Goal: Task Accomplishment & Management: Manage account settings

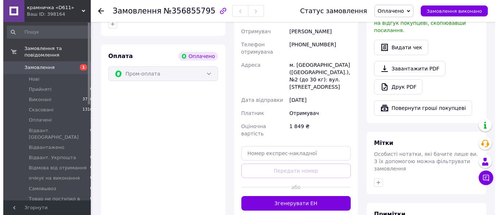
scroll to position [149, 0]
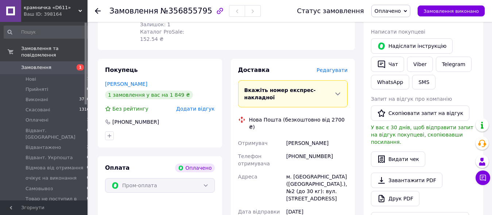
click at [327, 67] on span "Редагувати" at bounding box center [331, 70] width 31 height 6
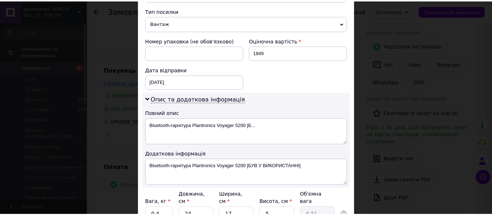
scroll to position [351, 0]
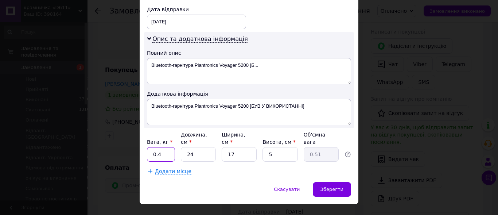
click at [164, 147] on input "0.4" at bounding box center [161, 154] width 28 height 15
type input "0.28"
drag, startPoint x: 268, startPoint y: 55, endPoint x: 0, endPoint y: 49, distance: 268.3
click at [147, 58] on textarea "Bluetooth-гарнітура Plantronics Voyager 5200 [Б..." at bounding box center [249, 71] width 204 height 26
paste textarea "Plantronics Voyager 5200 (БУВ У ВИКОРИСТАННІ)"
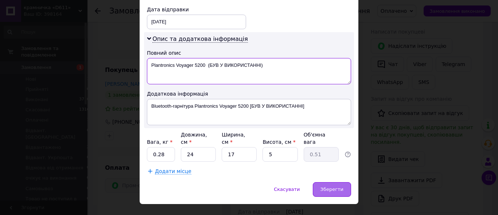
type textarea "Plantronics Voyager 5200 (БУВ У ВИКОРИСТАННІ)"
click at [330, 182] on div "Зберегти" at bounding box center [332, 189] width 38 height 15
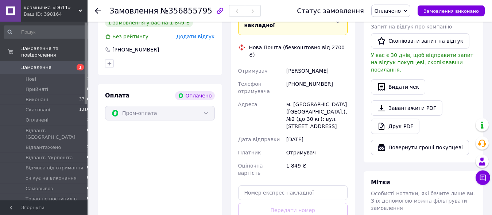
scroll to position [260, 0]
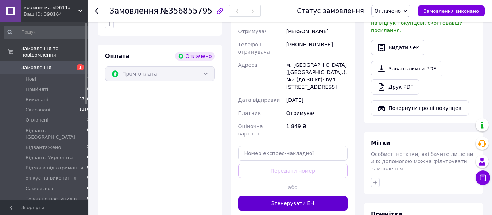
click at [305, 196] on button "Згенерувати ЕН" at bounding box center [293, 203] width 110 height 15
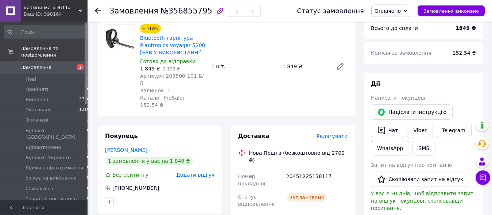
scroll to position [74, 0]
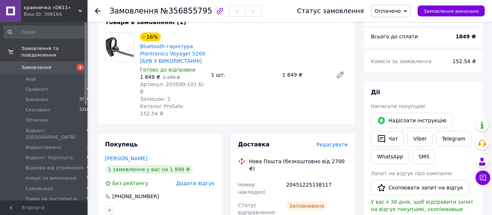
click at [407, 11] on icon at bounding box center [404, 10] width 3 height 3
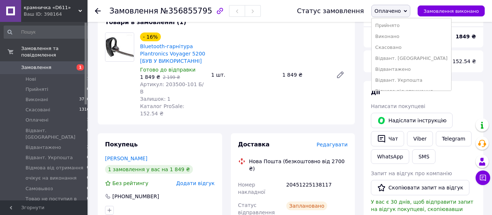
scroll to position [0, 0]
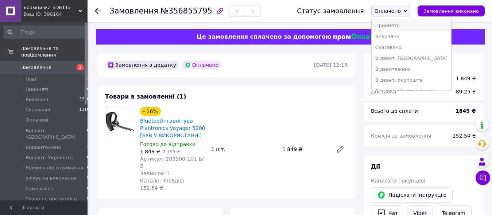
click at [393, 23] on li "Прийнято" at bounding box center [410, 25] width 79 height 11
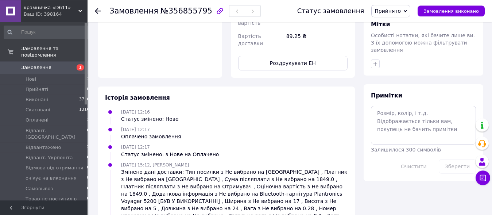
scroll to position [390, 0]
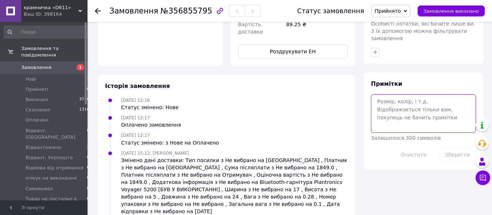
click at [398, 97] on textarea at bounding box center [423, 113] width 105 height 39
paste textarea "крамничка «D611»: Bluetooth-гарнітура Plantronics Voyager 5200 (Original 100%).…"
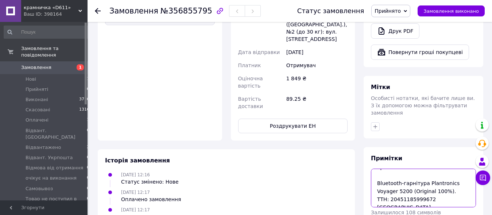
scroll to position [0, 0]
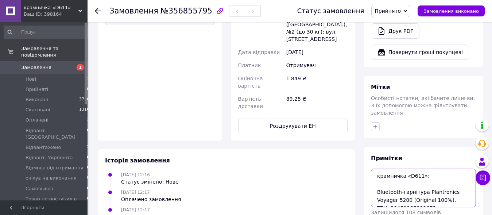
click at [441, 186] on textarea "крамничка «D611»: Bluetooth-гарнітура Plantronics Voyager 5200 (Original 100%).…" at bounding box center [423, 187] width 105 height 39
click at [422, 185] on textarea "крамничка «D611»: Bluetooth-гарнітура Plantronics Voyager 5200 (був увикористан…" at bounding box center [423, 187] width 105 height 39
click at [411, 185] on textarea "крамничка «D611»: Bluetooth-гарнітура Plantronics Voyager 5200 (був у використа…" at bounding box center [423, 187] width 105 height 39
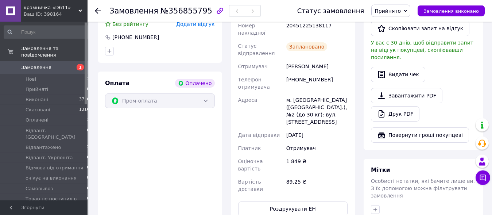
scroll to position [204, 0]
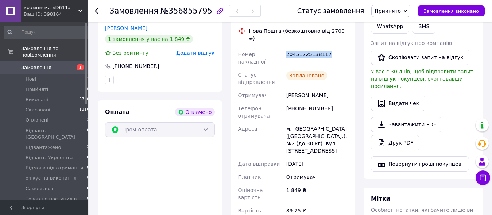
drag, startPoint x: 286, startPoint y: 32, endPoint x: 324, endPoint y: 32, distance: 37.2
click at [324, 48] on div "20451225138117" at bounding box center [317, 58] width 64 height 20
copy div "20451225138117"
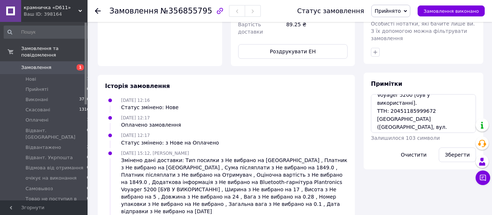
scroll to position [34, 0]
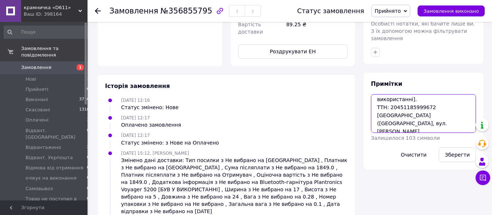
drag, startPoint x: 389, startPoint y: 85, endPoint x: 426, endPoint y: 85, distance: 37.2
click at [426, 94] on textarea "крамничка «D611»: Bluetooth-гарнітура Plantronics Voyager 5200 [був у використа…" at bounding box center [423, 113] width 105 height 39
paste textarea "225138117"
click at [439, 94] on textarea "крамничка «D611»: Bluetooth-гарнітура Plantronics Voyager 5200 [був у використа…" at bounding box center [423, 113] width 105 height 39
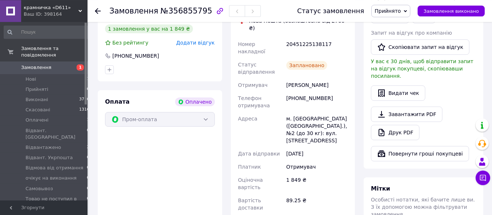
scroll to position [204, 0]
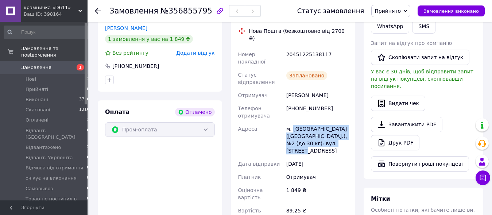
drag, startPoint x: 293, startPoint y: 99, endPoint x: 325, endPoint y: 121, distance: 38.6
click at [325, 122] on div "м. [GEOGRAPHIC_DATA] ([GEOGRAPHIC_DATA].), №2 (до 30 кг): вул. [STREET_ADDRESS]" at bounding box center [317, 139] width 64 height 35
copy div "[GEOGRAPHIC_DATA] ([GEOGRAPHIC_DATA].), №2 (до 30 кг): вул. [STREET_ADDRESS]"
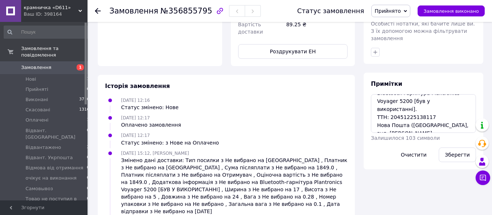
scroll to position [34, 0]
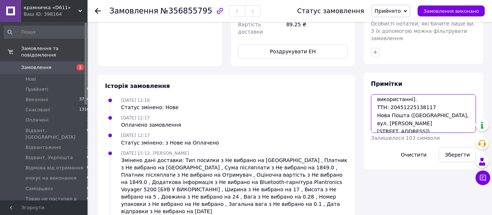
drag, startPoint x: 409, startPoint y: 94, endPoint x: 419, endPoint y: 100, distance: 11.3
click at [419, 100] on textarea "крамничка «D611»: Bluetooth-гарнітура Plantronics Voyager 5200 [був у використа…" at bounding box center [423, 113] width 105 height 39
paste textarea "нігурівка ([GEOGRAPHIC_DATA].), №2 (до 30 кг): вул. [STREET_ADDRESS]"
click at [445, 110] on textarea "крамничка «D611»: Bluetooth-гарнітура Plantronics Voyager 5200 [був у використа…" at bounding box center [423, 113] width 105 height 39
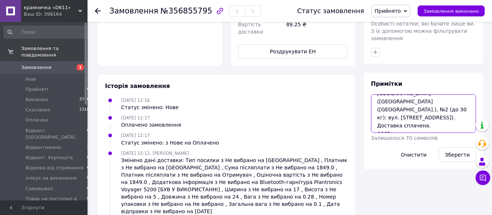
click at [384, 103] on textarea "крамничка «D611»: Bluetooth-гарнітура Plantronics Voyager 5200 [був у використа…" at bounding box center [423, 113] width 105 height 39
click at [414, 106] on textarea "крамничка «D611»: Bluetooth-гарнітура Plantronics Voyager 5200 [був у використа…" at bounding box center [423, 113] width 105 height 39
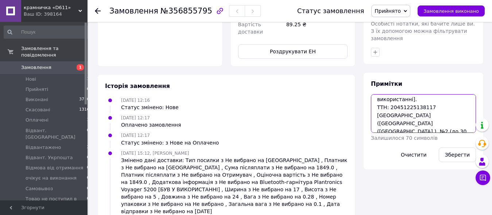
scroll to position [0, 0]
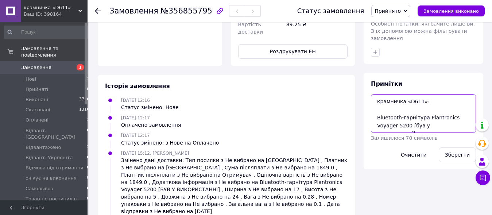
click at [424, 103] on textarea "крамничка «D611»: Bluetooth-гарнітура Plantronics Voyager 5200 [був у використа…" at bounding box center [423, 113] width 105 height 39
click at [406, 112] on textarea "крамничка «D611»: Bluetooth-гарнітура *Plantronics Voyager 5200 [був у використ…" at bounding box center [423, 113] width 105 height 39
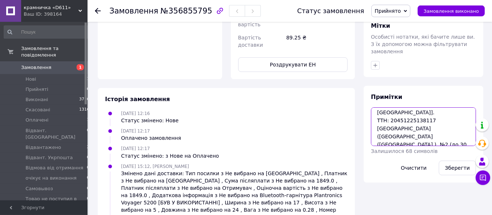
scroll to position [390, 0]
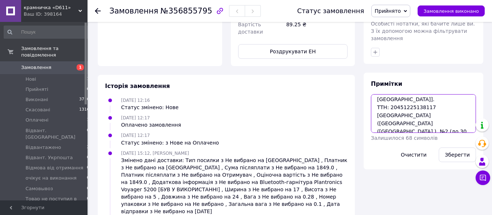
click at [425, 102] on textarea "крамничка «D611»: Bluetooth-гарнітура *Plantronics Voyager 5200* [був у [GEOGRA…" at bounding box center [423, 113] width 105 height 39
click at [383, 100] on textarea "крамничка «D611»: Bluetooth-гарнітура *Plantronics Voyager 5200* [був у [GEOGRA…" at bounding box center [423, 113] width 105 height 39
click at [431, 99] on textarea "крамничка «D611»: Bluetooth-гарнітура *Plantronics Voyager 5200* [був у [GEOGRA…" at bounding box center [423, 113] width 105 height 39
click at [433, 112] on textarea "крамничка «D611»: Bluetooth-гарнітура *Plantronics Voyager 5200* [був у [GEOGRA…" at bounding box center [423, 113] width 105 height 39
drag, startPoint x: 423, startPoint y: 108, endPoint x: 374, endPoint y: 111, distance: 49.7
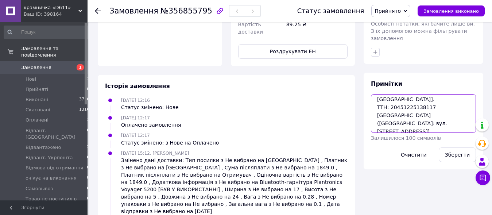
click at [374, 111] on textarea "крамничка «D611»: Bluetooth-гарнітура *Plantronics Voyager 5200* [був у [GEOGRA…" at bounding box center [423, 113] width 105 height 39
click at [425, 109] on textarea "крамничка «D611»: Bluetooth-гарнітура *Plantronics Voyager 5200* [був у [GEOGRA…" at bounding box center [423, 113] width 105 height 39
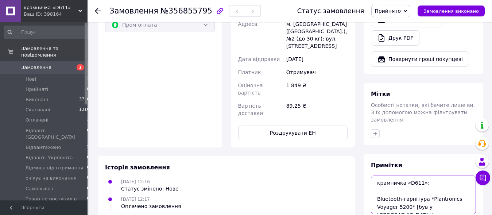
scroll to position [316, 0]
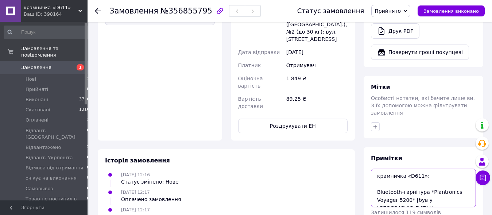
click at [422, 168] on textarea "крамничка «D611»: Bluetooth-гарнітура *Plantronics Voyager 5200* [був у [GEOGRA…" at bounding box center [423, 187] width 105 height 39
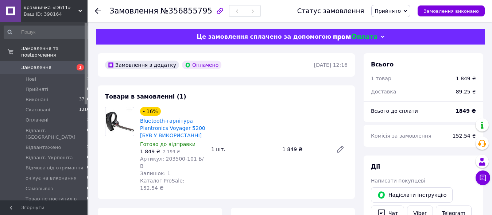
scroll to position [74, 0]
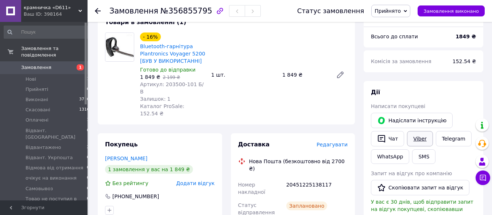
type textarea "крамничка «D611»: Bluetooth-гарнітура *Plantronics Voyager 5200* [був у [GEOGRA…"
click at [412, 138] on link "Viber" at bounding box center [420, 138] width 26 height 15
click at [412, 133] on link "Viber" at bounding box center [420, 138] width 26 height 15
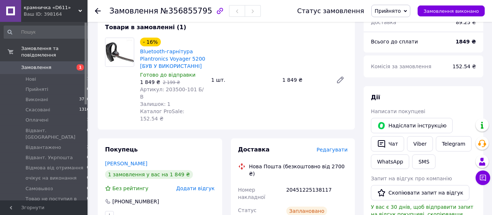
scroll to position [112, 0]
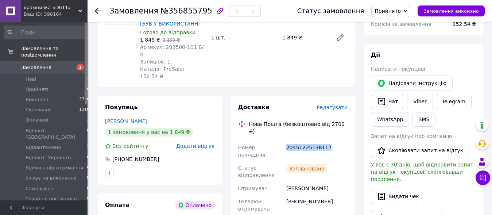
drag, startPoint x: 286, startPoint y: 126, endPoint x: 327, endPoint y: 129, distance: 40.9
click at [327, 141] on div "20451225138117" at bounding box center [317, 151] width 64 height 20
click at [407, 10] on icon at bounding box center [404, 10] width 3 height 3
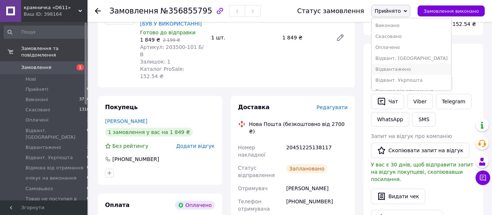
click at [399, 67] on li "Відвантажено" at bounding box center [410, 69] width 79 height 11
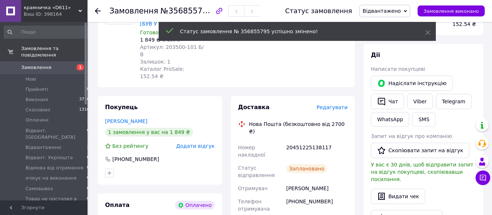
click at [96, 10] on use at bounding box center [98, 11] width 6 height 6
